Goal: Transaction & Acquisition: Purchase product/service

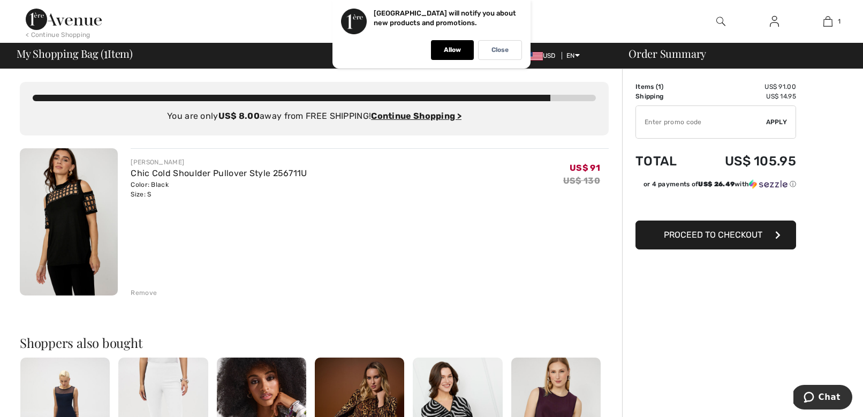
type input "EXTRA20"
type input "NEW15"
type input "EXTRA20"
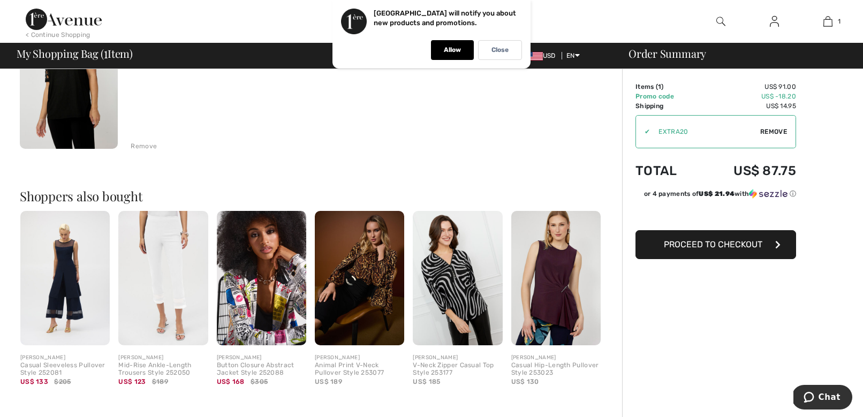
scroll to position [150, 0]
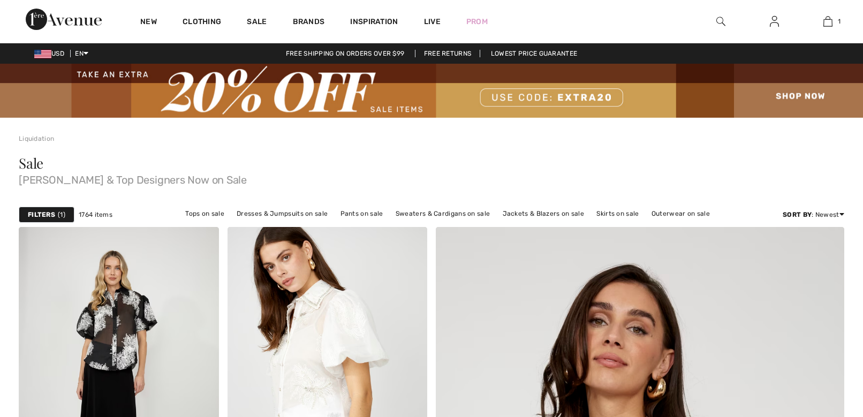
checkbox input "true"
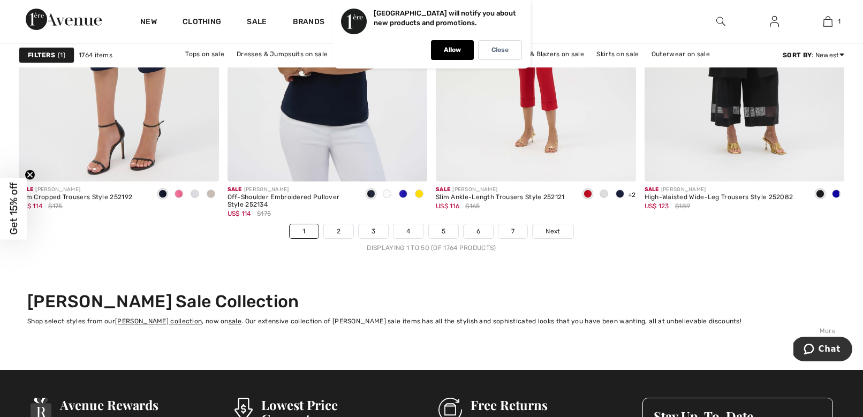
scroll to position [5407, 0]
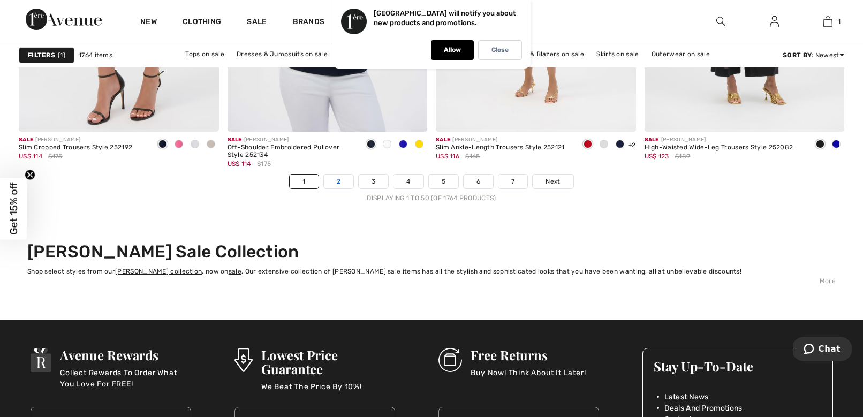
click at [338, 186] on link "2" at bounding box center [338, 181] width 29 height 14
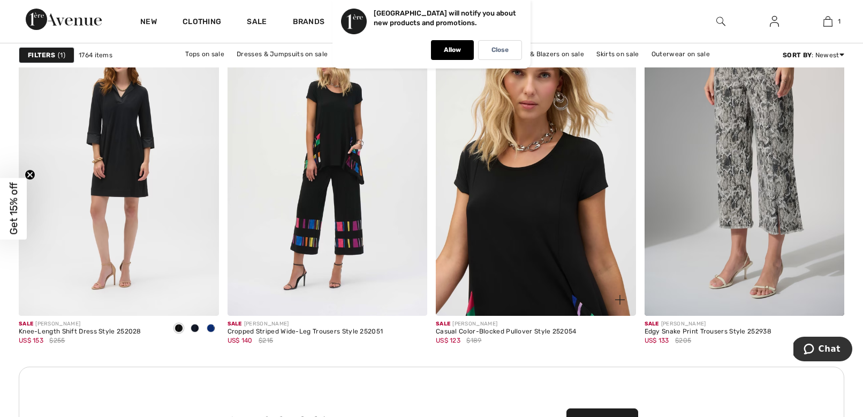
scroll to position [4011, 0]
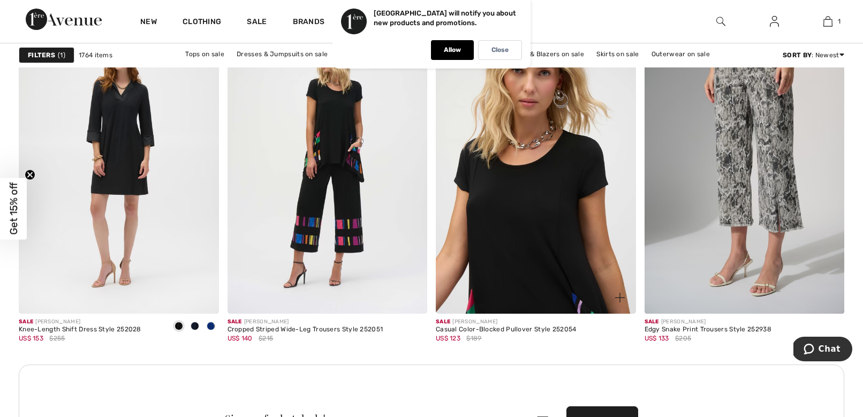
click at [531, 238] on img at bounding box center [536, 164] width 200 height 300
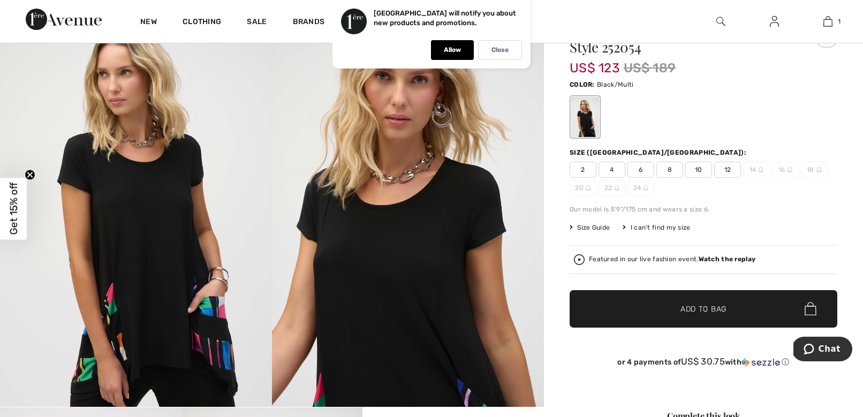
scroll to position [21, 0]
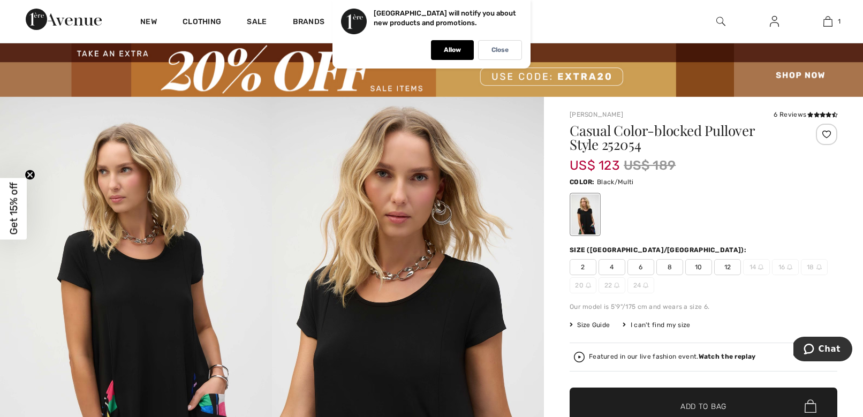
click at [589, 324] on span "Size Guide" at bounding box center [590, 325] width 40 height 10
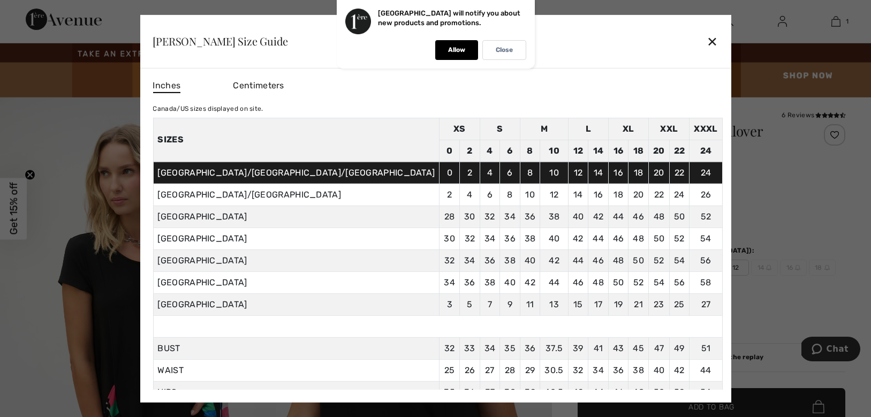
click at [707, 44] on div "✕" at bounding box center [712, 41] width 11 height 22
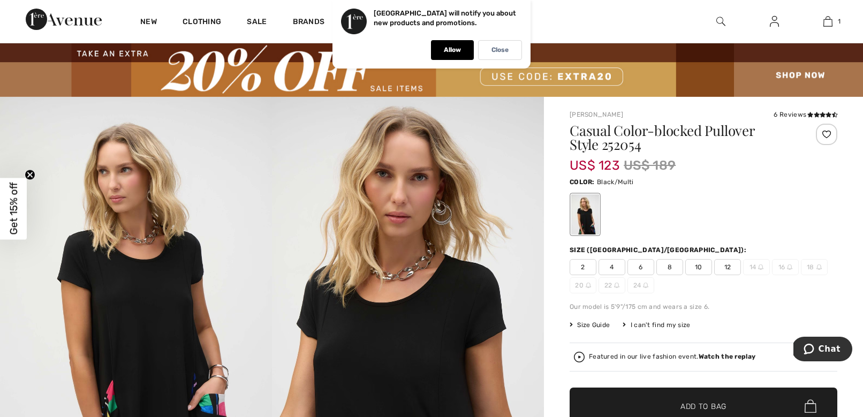
click at [638, 270] on span "6" at bounding box center [640, 267] width 27 height 16
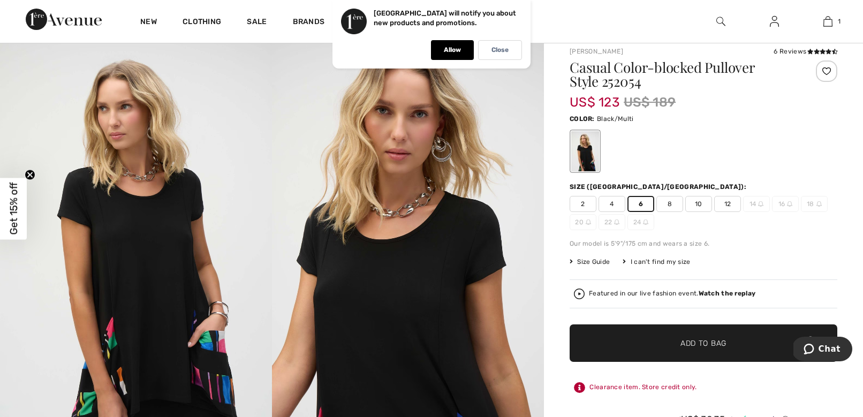
scroll to position [89, 0]
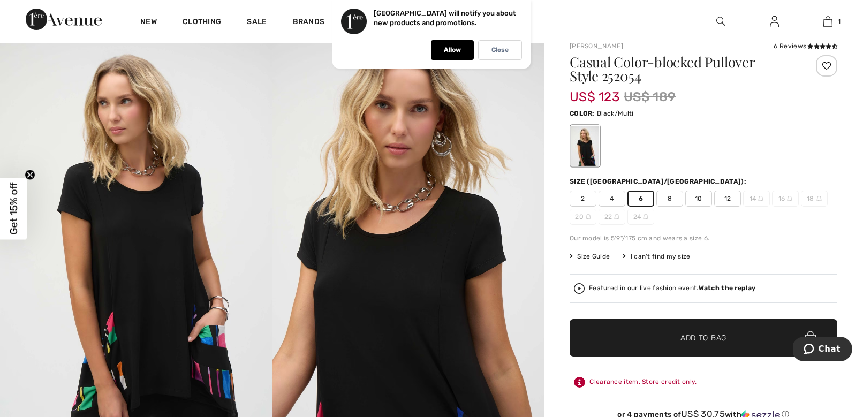
click at [667, 338] on span "✔ Added to Bag" at bounding box center [687, 337] width 65 height 11
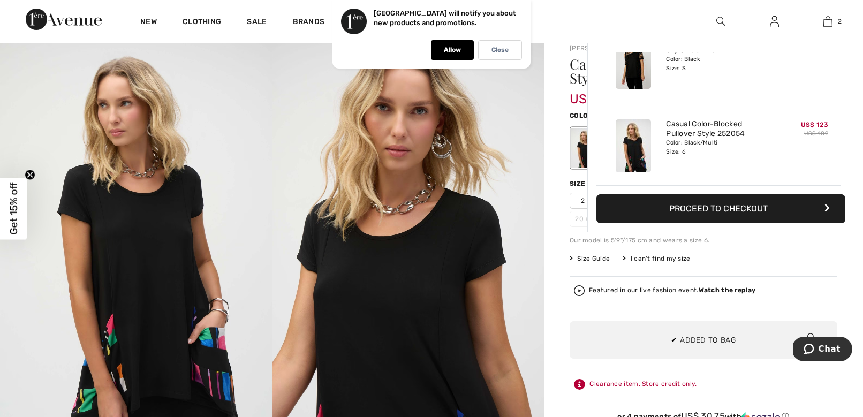
scroll to position [85, 0]
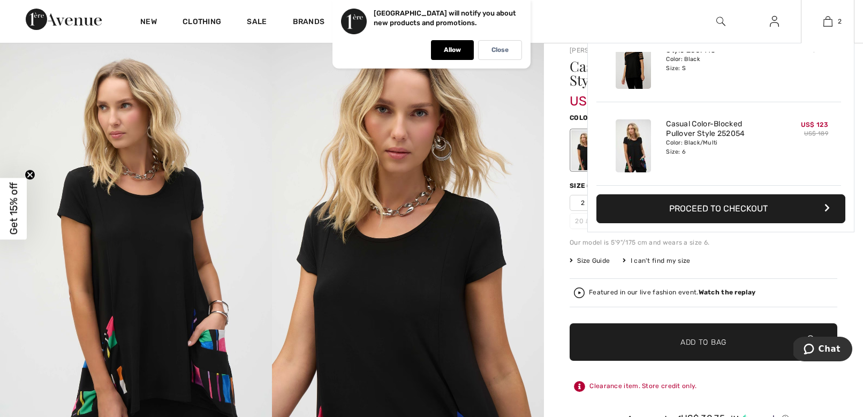
click at [728, 211] on button "Proceed to Checkout" at bounding box center [720, 208] width 249 height 29
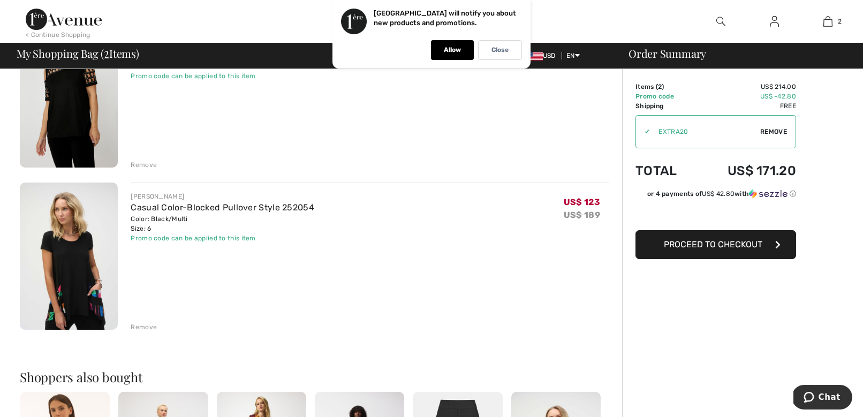
scroll to position [92, 0]
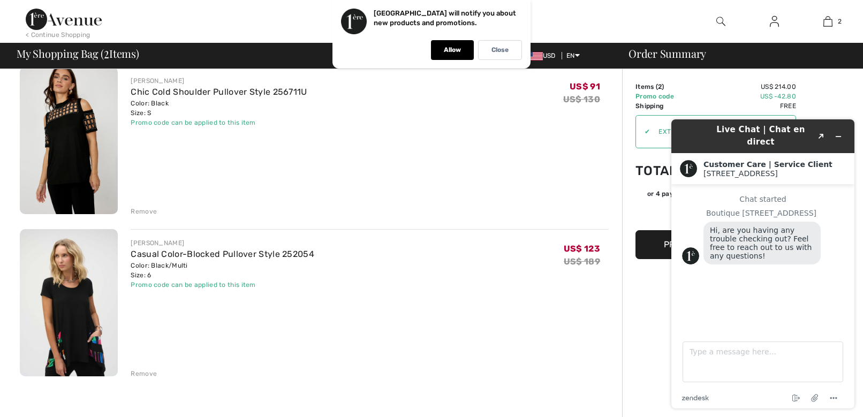
scroll to position [0, 0]
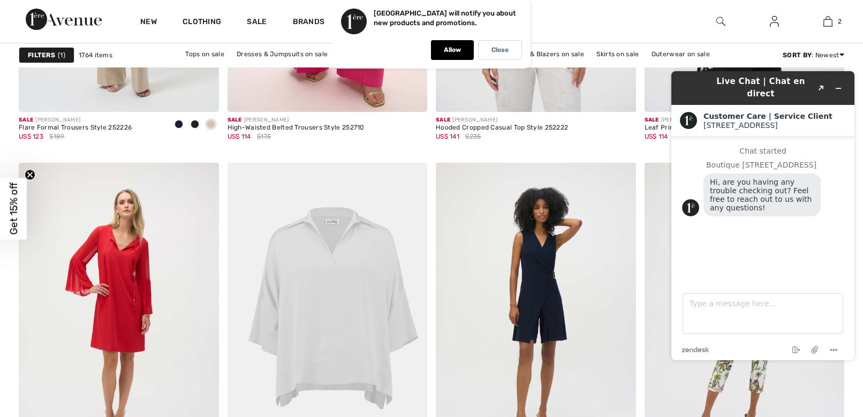
scroll to position [5079, 0]
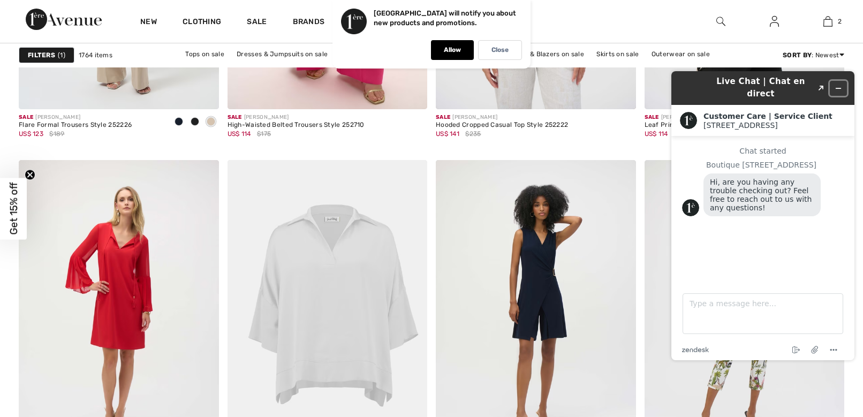
click at [836, 88] on icon "Minimize widget" at bounding box center [838, 88] width 5 height 0
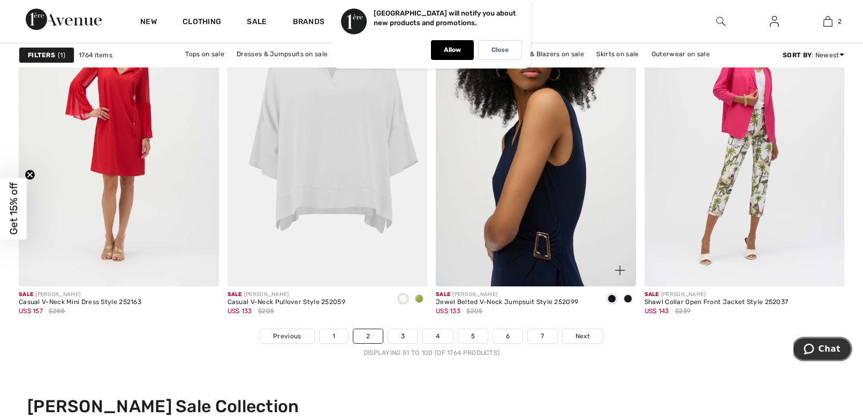
scroll to position [5314, 0]
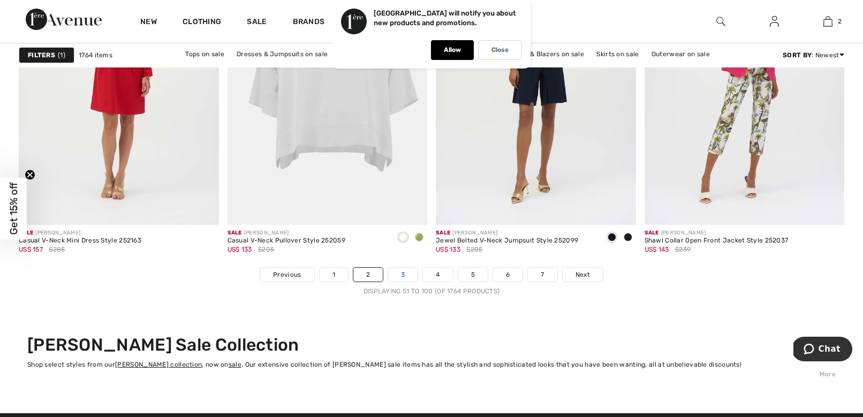
click at [400, 276] on link "3" at bounding box center [402, 275] width 29 height 14
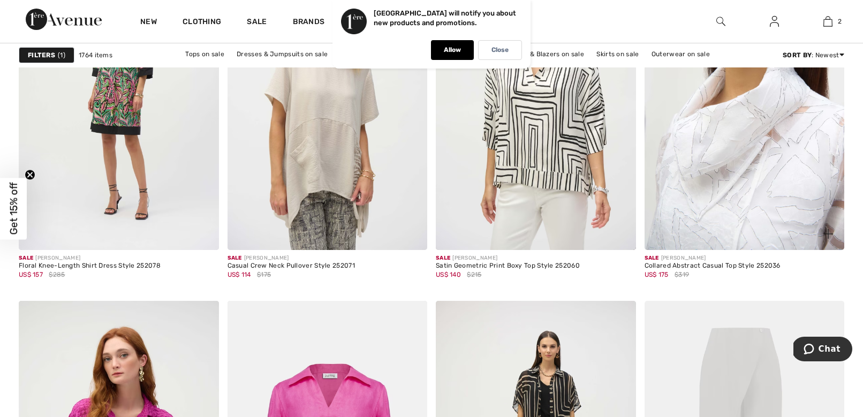
scroll to position [4941, 0]
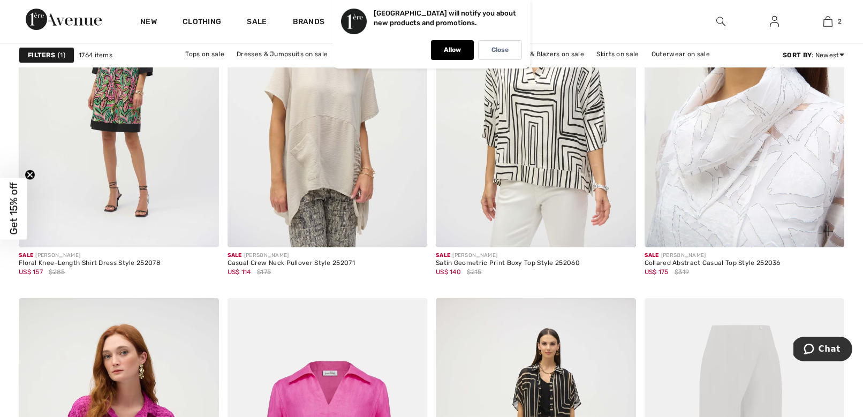
click at [743, 228] on img at bounding box center [744, 98] width 200 height 300
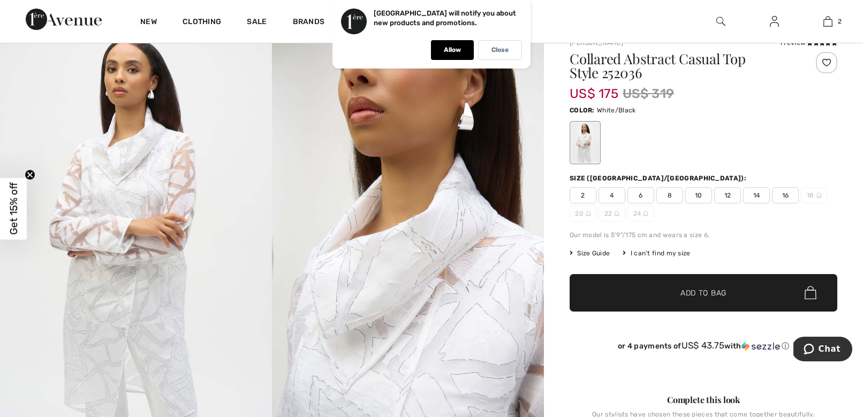
scroll to position [11, 0]
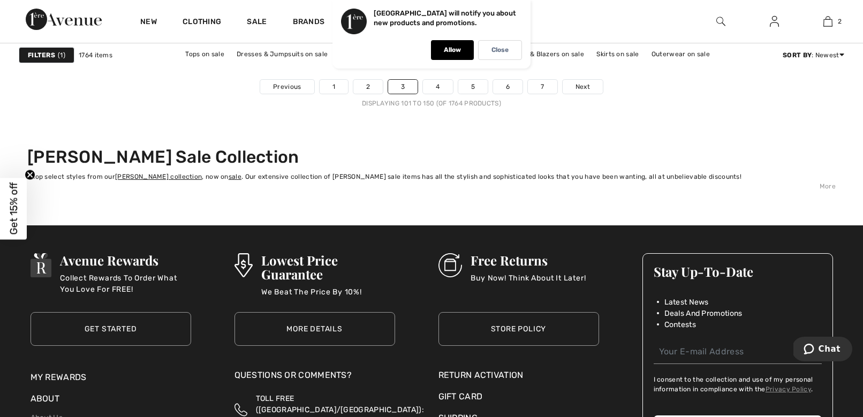
scroll to position [5305, 0]
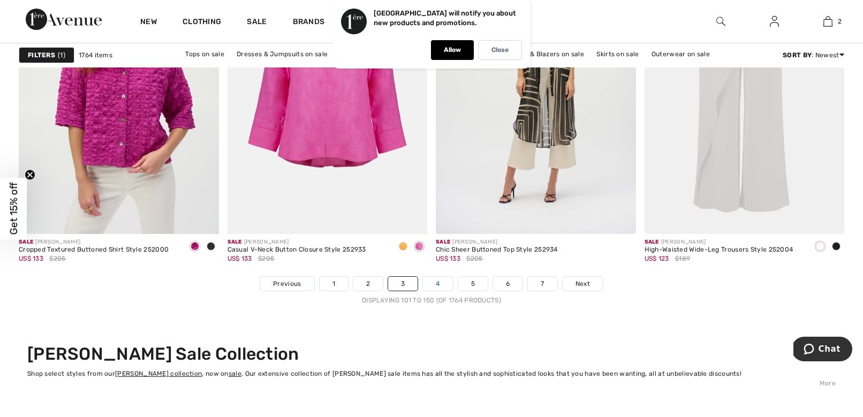
click at [436, 282] on link "4" at bounding box center [437, 284] width 29 height 14
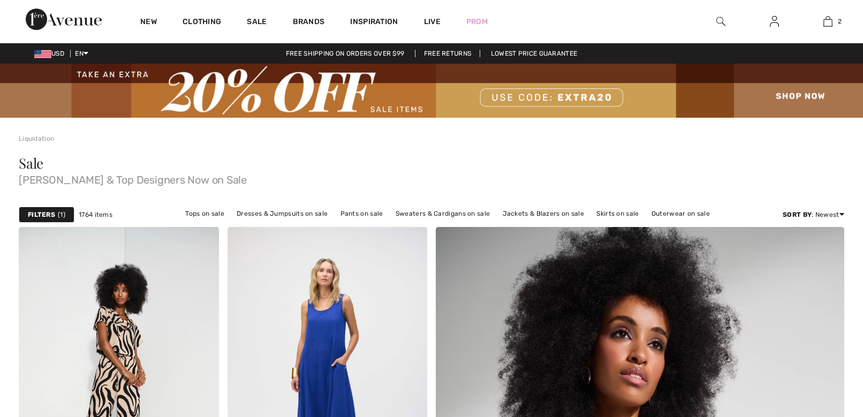
checkbox input "true"
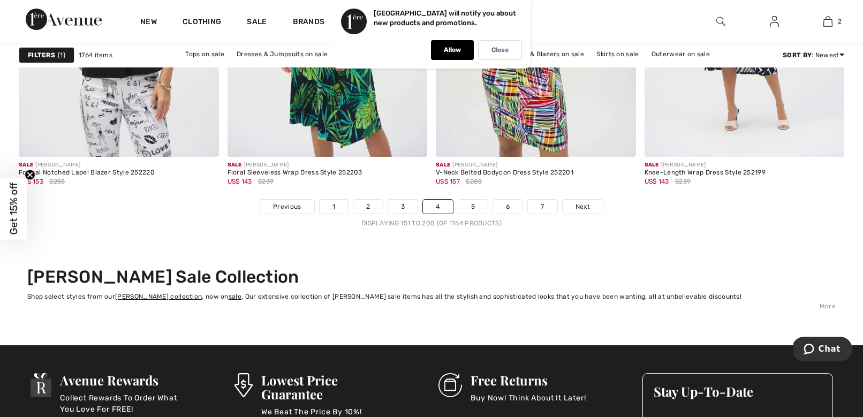
scroll to position [5047, 0]
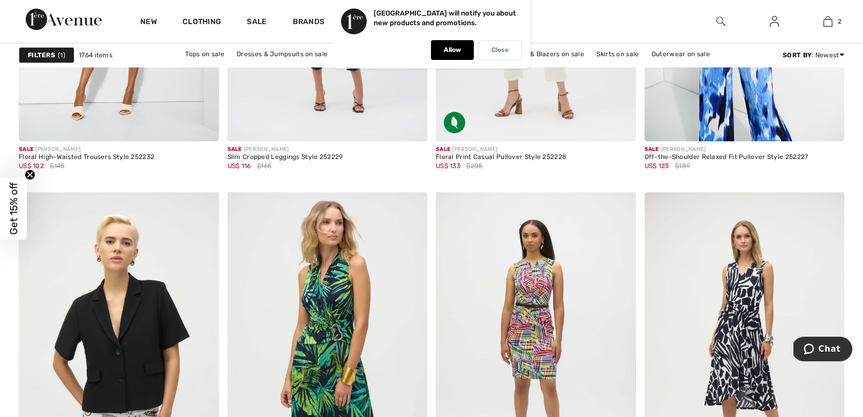
click at [496, 52] on p "Close" at bounding box center [499, 50] width 17 height 8
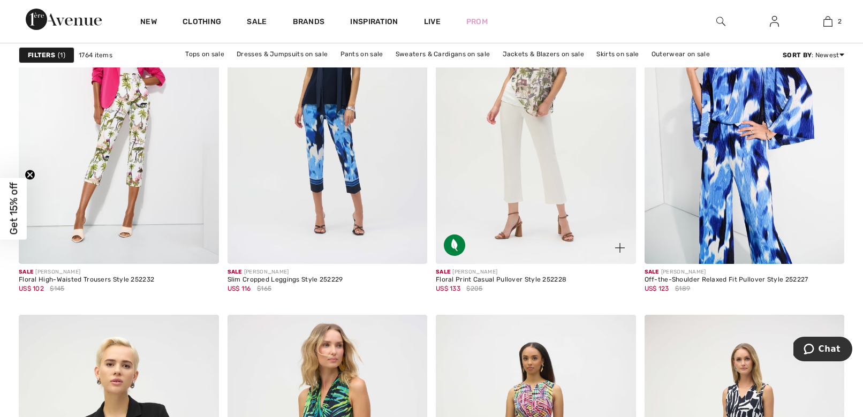
scroll to position [4852, 0]
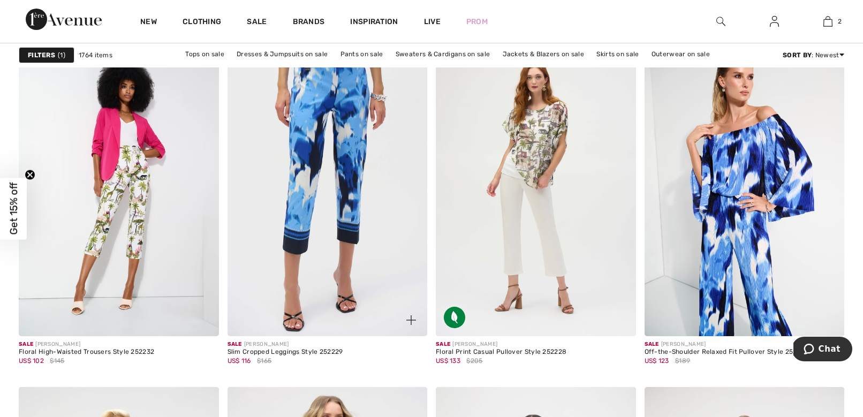
click at [354, 207] on img at bounding box center [327, 186] width 200 height 300
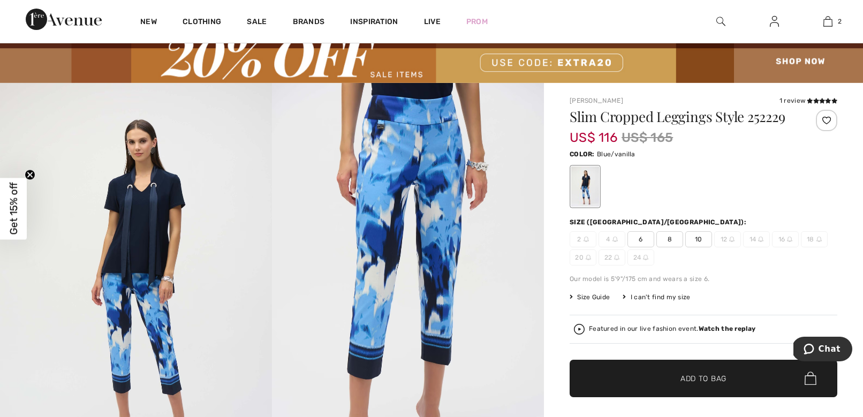
scroll to position [69, 0]
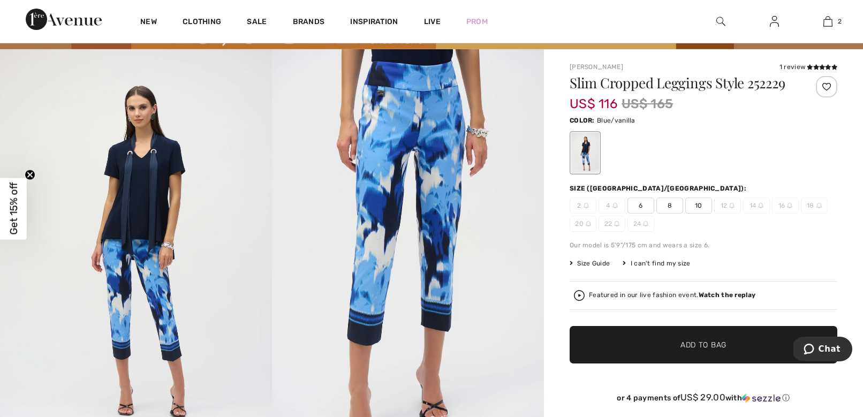
click at [641, 206] on span "6" at bounding box center [640, 206] width 27 height 16
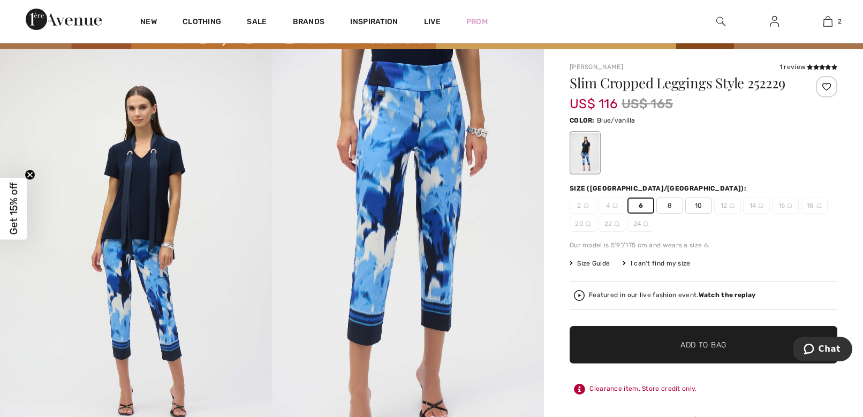
click at [639, 342] on span "✔ Added to Bag Add to Bag" at bounding box center [704, 344] width 268 height 37
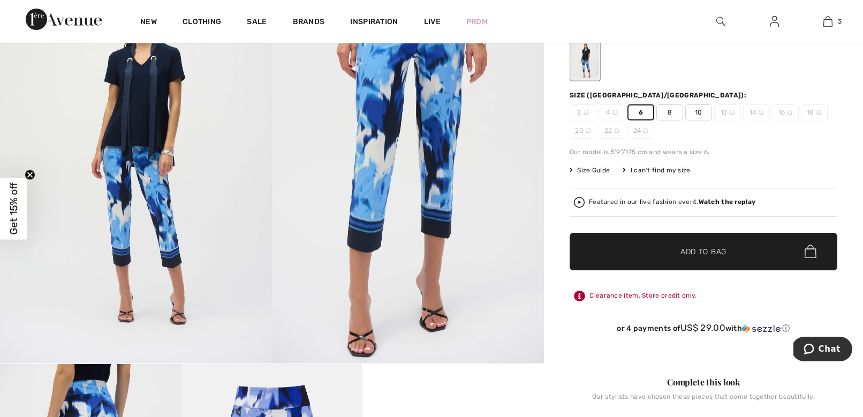
scroll to position [222, 0]
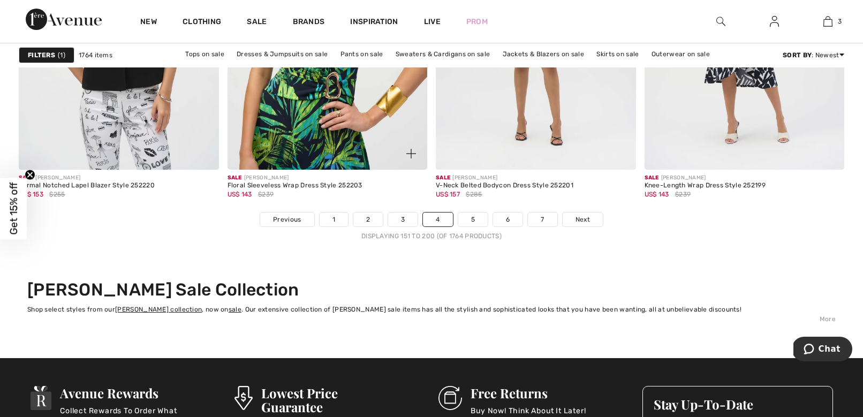
scroll to position [5379, 0]
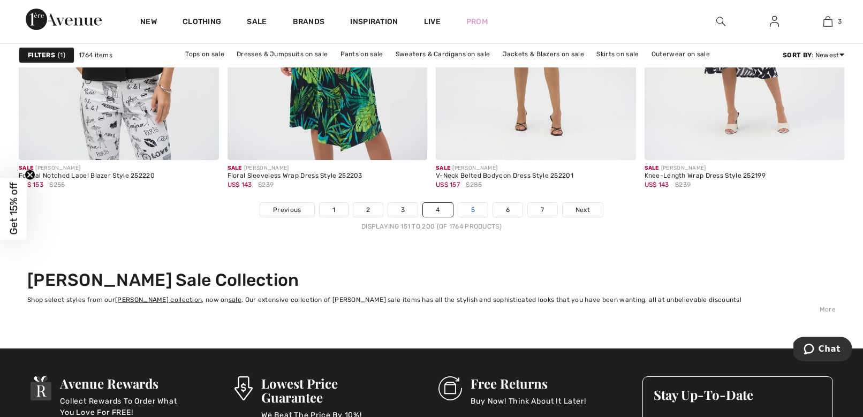
click at [468, 208] on link "5" at bounding box center [472, 210] width 29 height 14
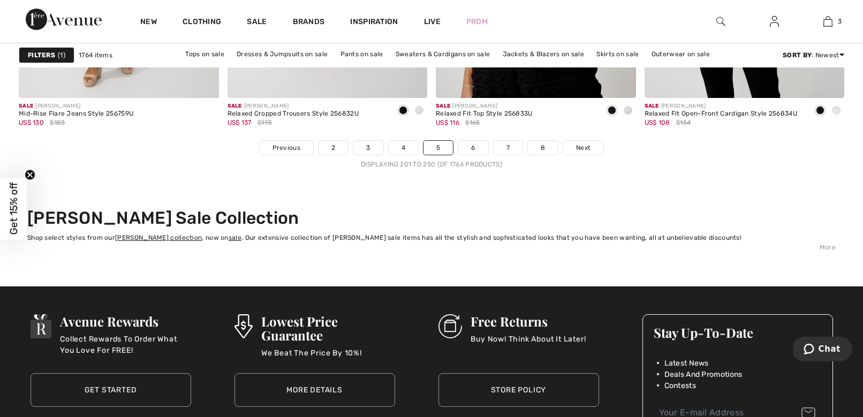
scroll to position [5444, 0]
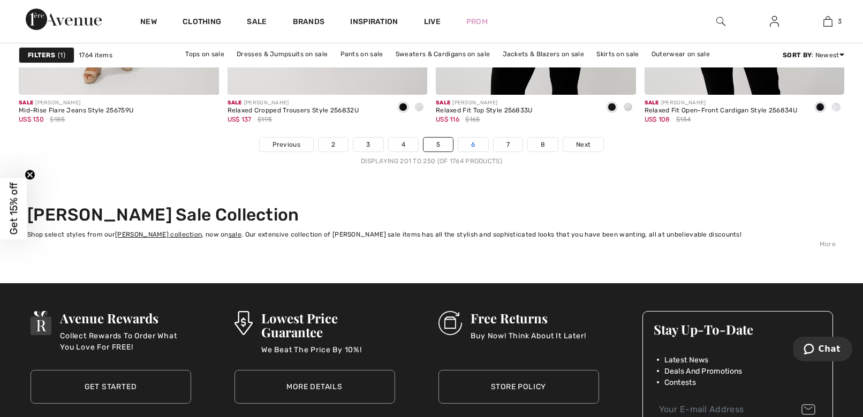
click at [471, 147] on link "6" at bounding box center [472, 145] width 29 height 14
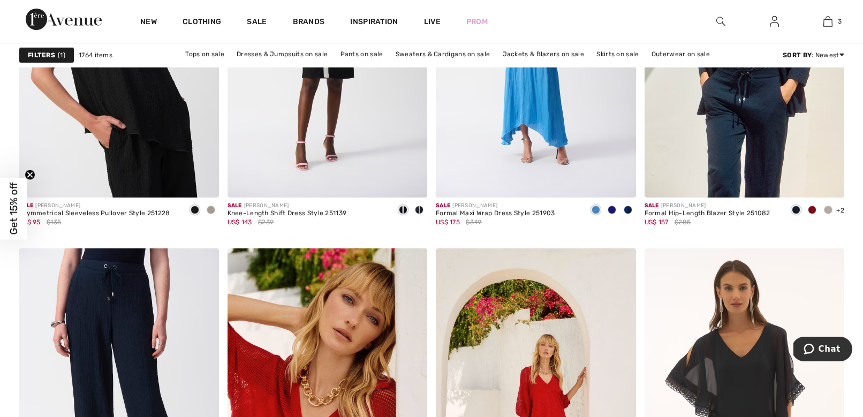
scroll to position [3989, 0]
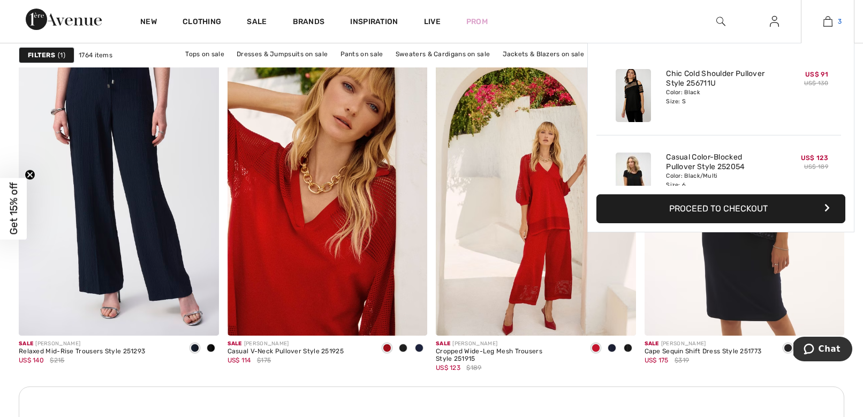
click at [829, 24] on img at bounding box center [827, 21] width 9 height 13
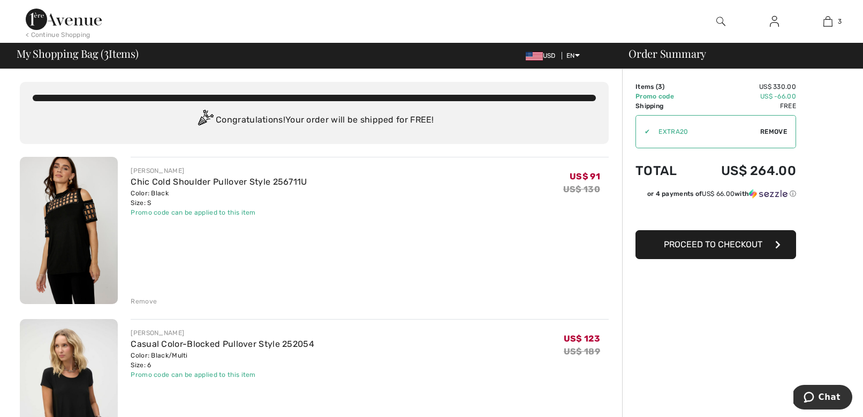
drag, startPoint x: 141, startPoint y: 301, endPoint x: 203, endPoint y: 274, distance: 67.6
click at [141, 301] on div "Remove" at bounding box center [144, 302] width 26 height 10
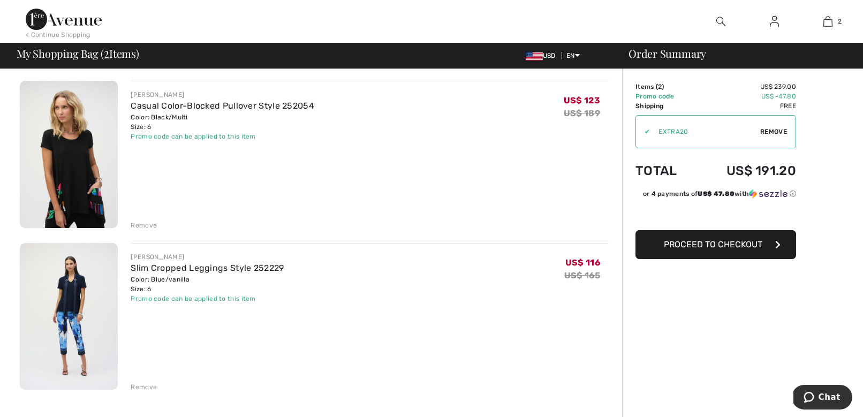
scroll to position [77, 0]
